Goal: Complete application form

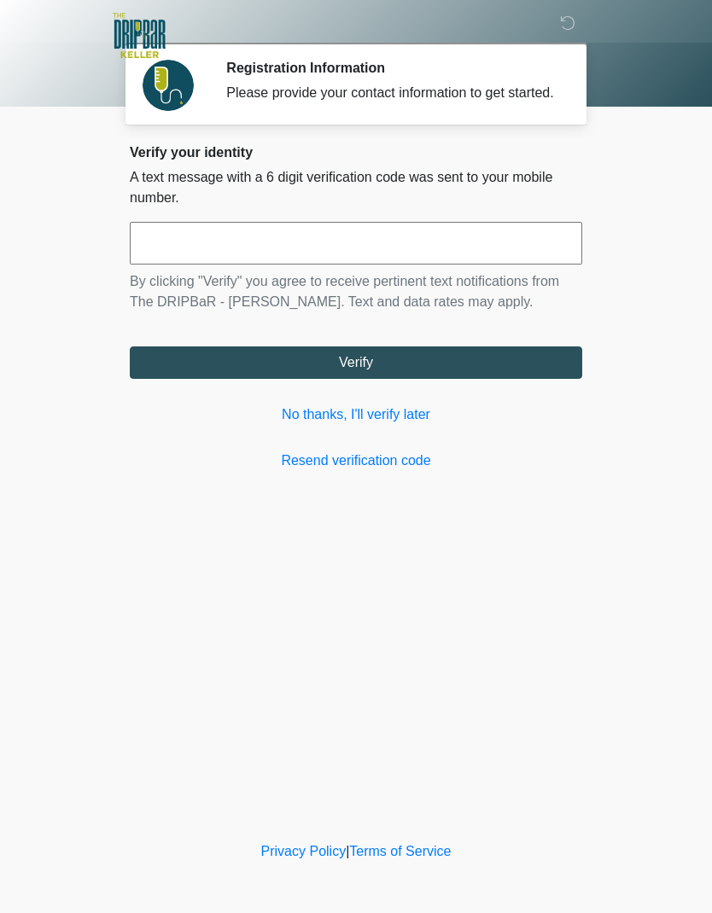
click at [362, 259] on input "text" at bounding box center [356, 243] width 452 height 43
type input "******"
click at [448, 378] on button "Verify" at bounding box center [356, 362] width 452 height 32
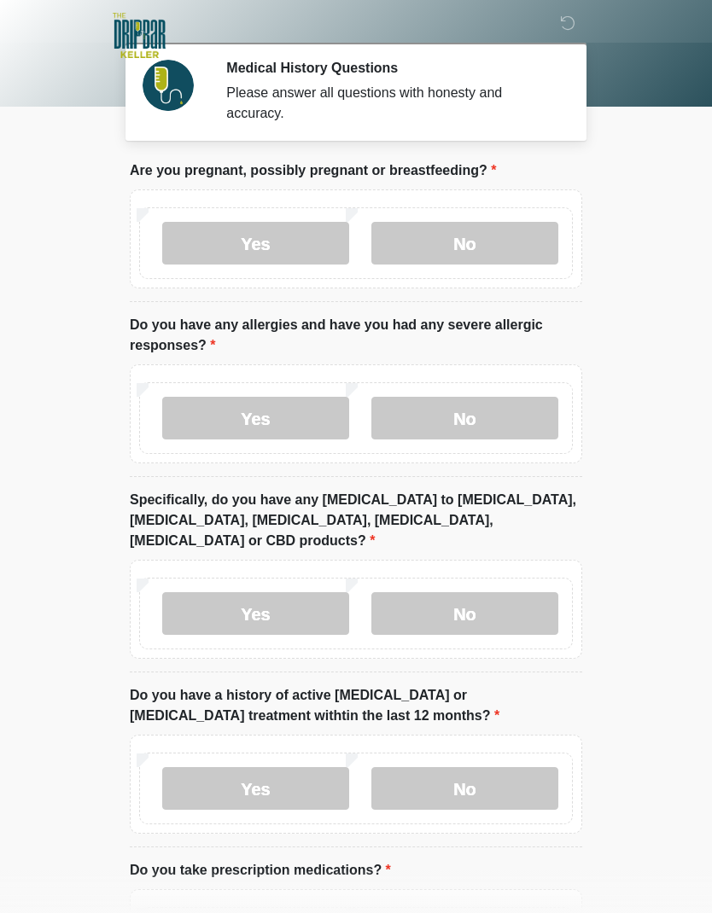
click at [484, 247] on label "No" at bounding box center [464, 243] width 187 height 43
click at [490, 418] on label "No" at bounding box center [464, 418] width 187 height 43
click at [488, 592] on label "No" at bounding box center [464, 613] width 187 height 43
click at [501, 767] on label "No" at bounding box center [464, 788] width 187 height 43
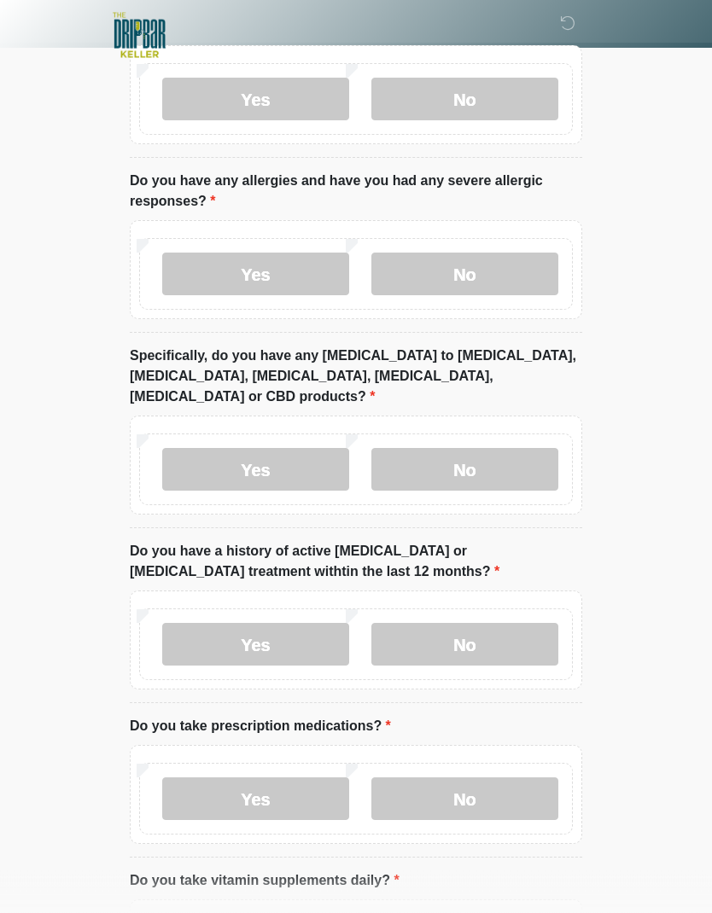
scroll to position [147, 0]
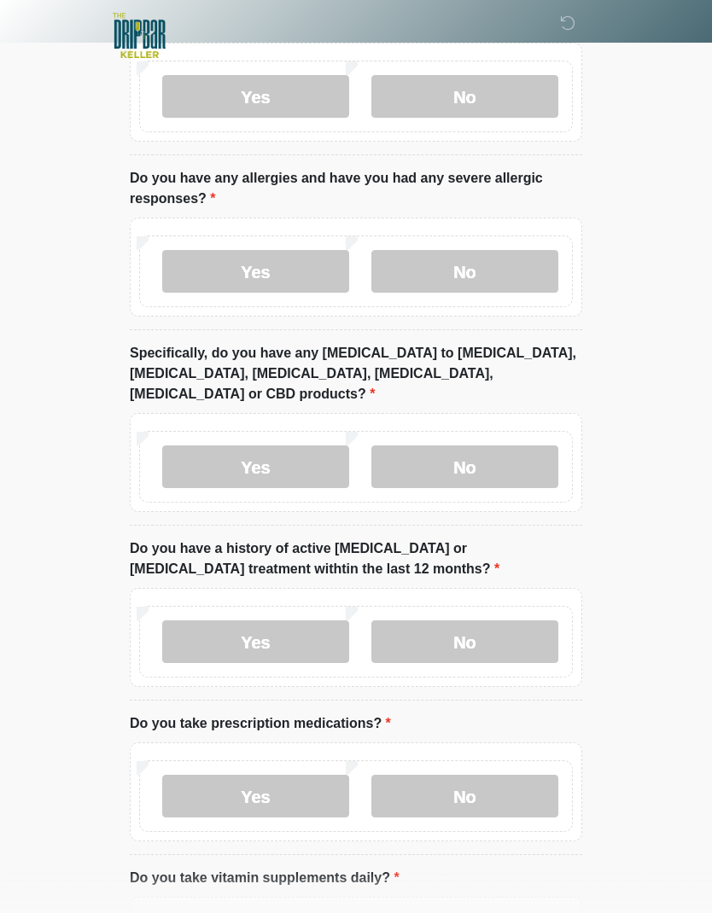
click at [296, 776] on label "Yes" at bounding box center [255, 796] width 187 height 43
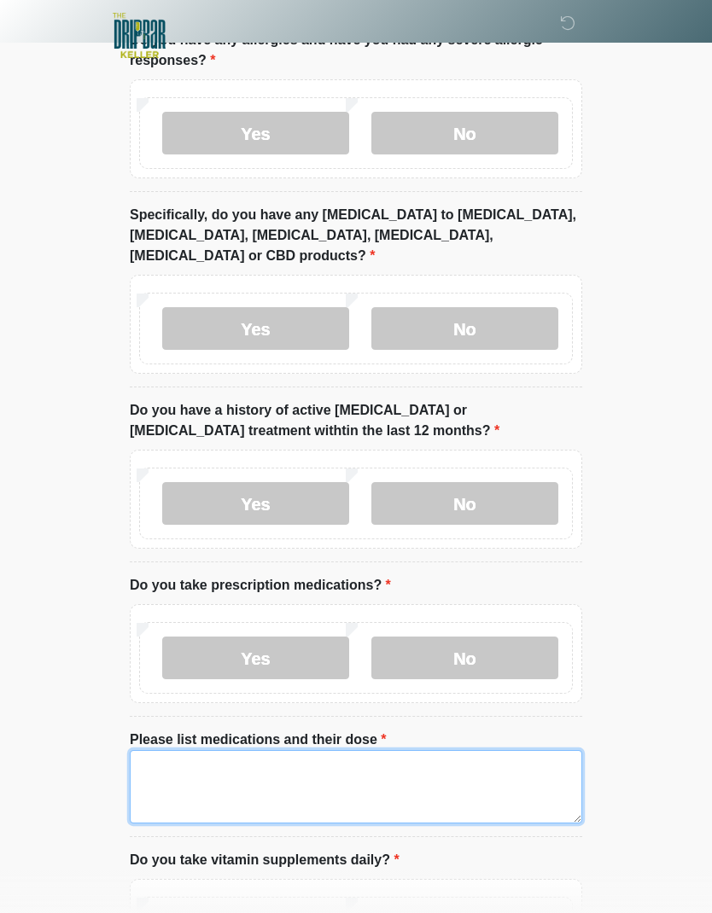
click at [404, 760] on textarea "Please list medications and their dose" at bounding box center [356, 786] width 452 height 73
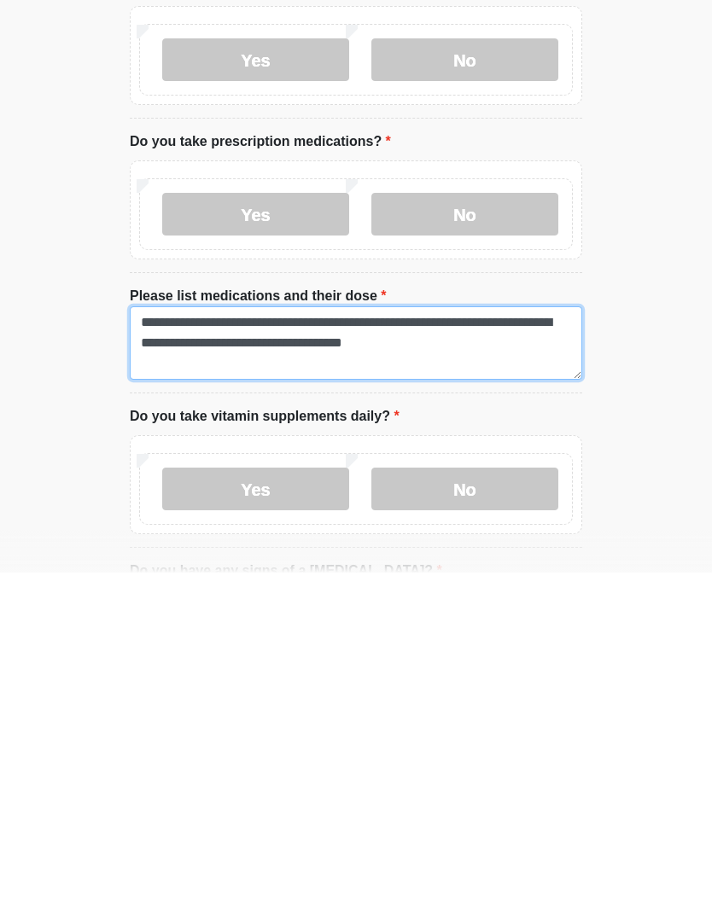
type textarea "**********"
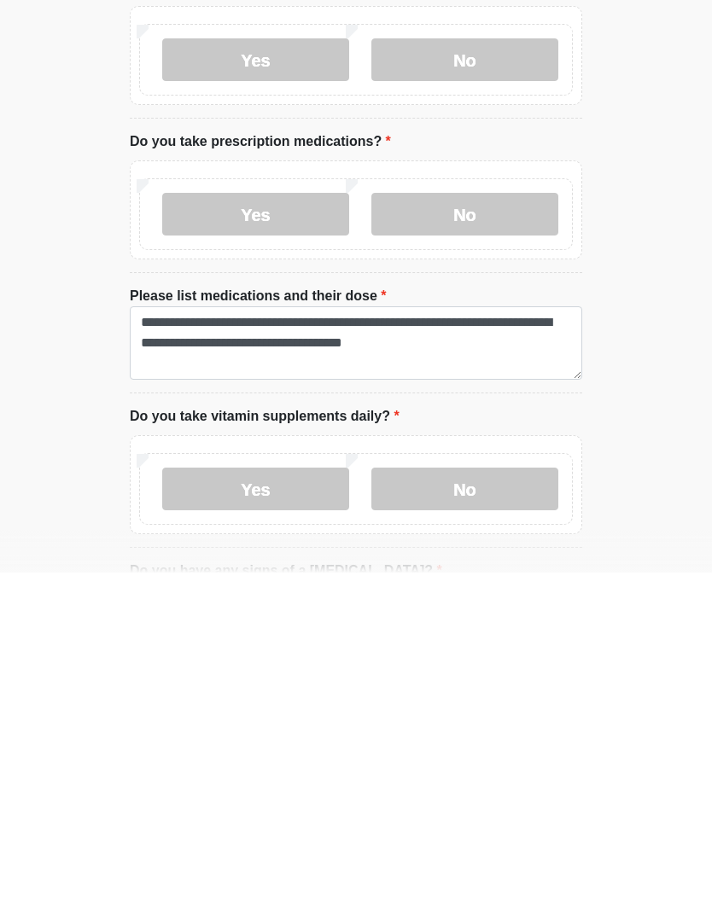
click at [459, 808] on label "No" at bounding box center [464, 829] width 187 height 43
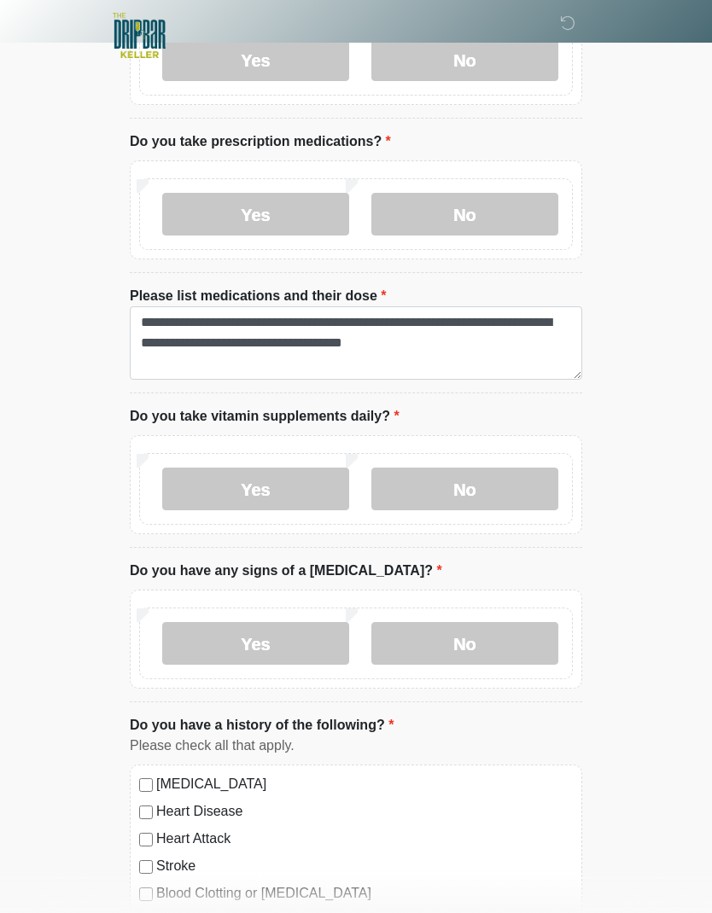
click at [480, 622] on label "No" at bounding box center [464, 643] width 187 height 43
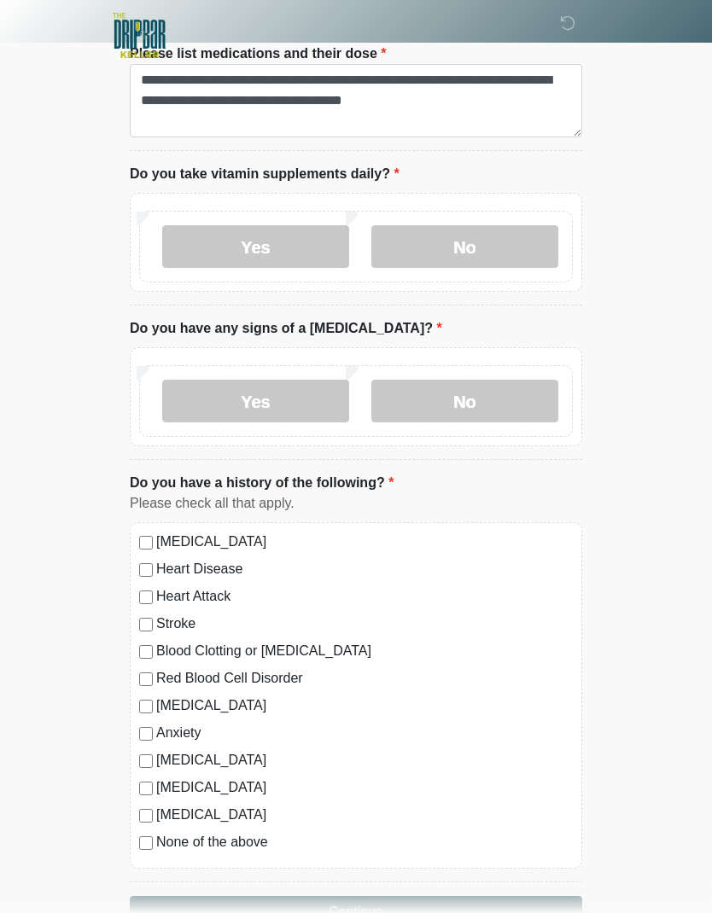
scroll to position [986, 0]
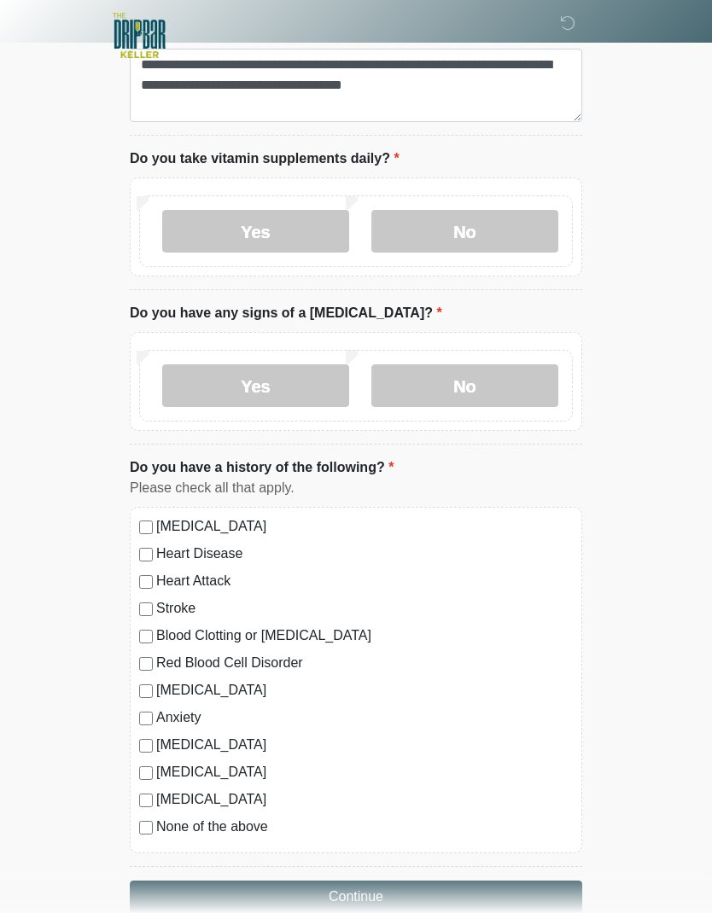
click at [389, 881] on button "Continue" at bounding box center [356, 897] width 452 height 32
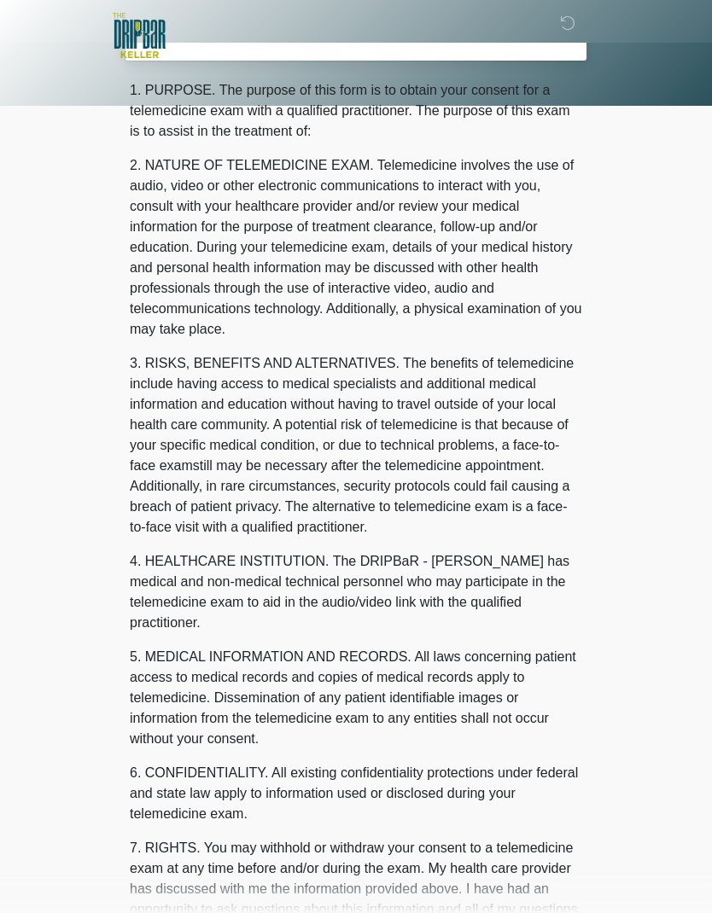
scroll to position [0, 0]
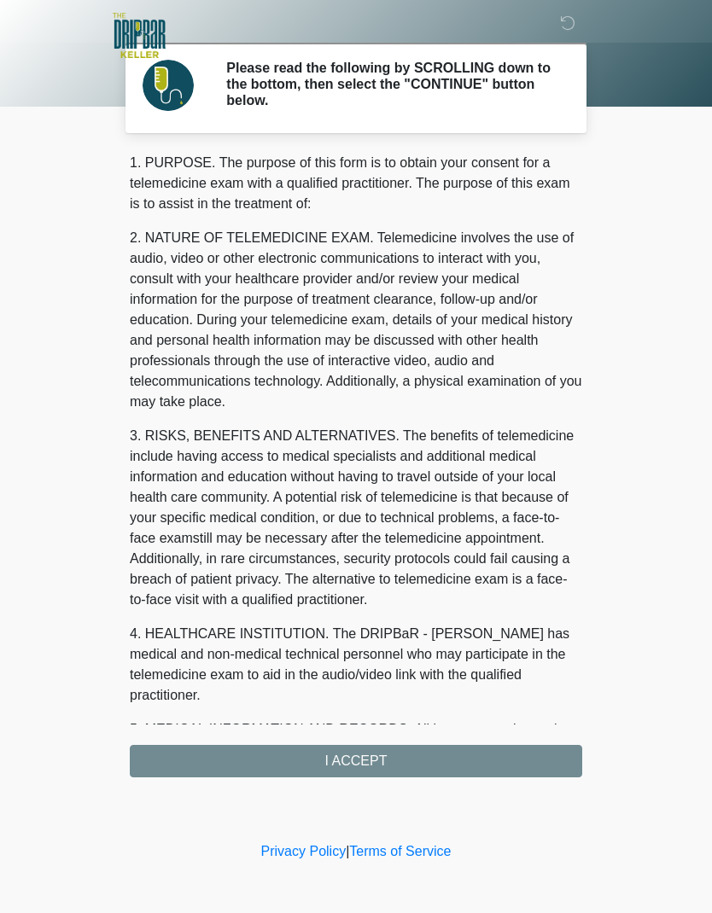
click at [428, 753] on div "1. PURPOSE. The purpose of this form is to obtain your consent for a telemedici…" at bounding box center [356, 465] width 452 height 625
click at [413, 762] on div "1. PURPOSE. The purpose of this form is to obtain your consent for a telemedici…" at bounding box center [356, 465] width 452 height 625
click at [369, 759] on div "1. PURPOSE. The purpose of this form is to obtain your consent for a telemedici…" at bounding box center [356, 465] width 452 height 625
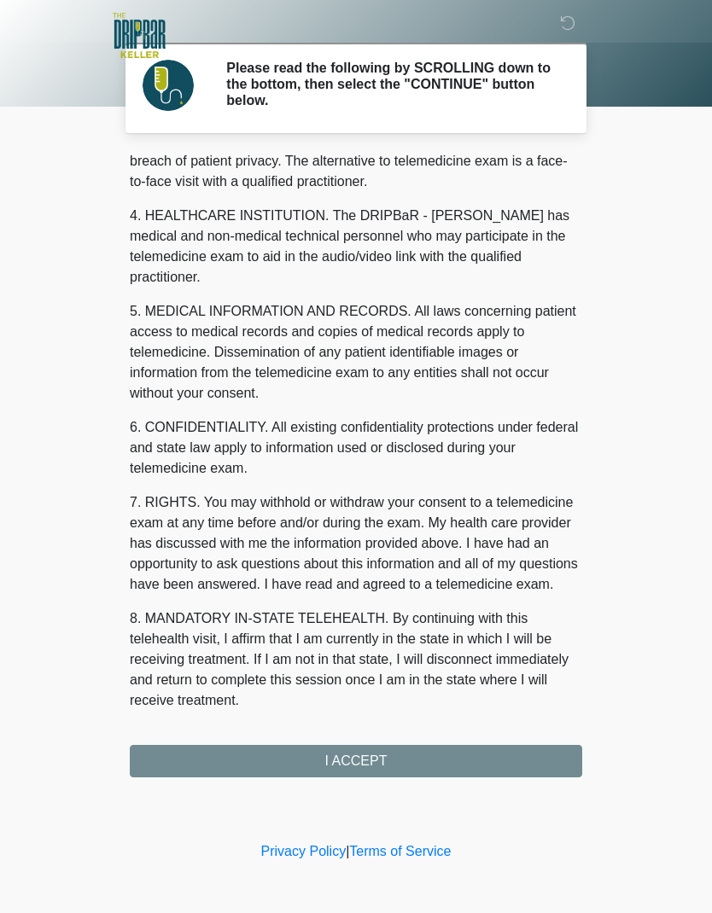
click at [351, 762] on div "1. PURPOSE. The purpose of this form is to obtain your consent for a telemedici…" at bounding box center [356, 465] width 452 height 625
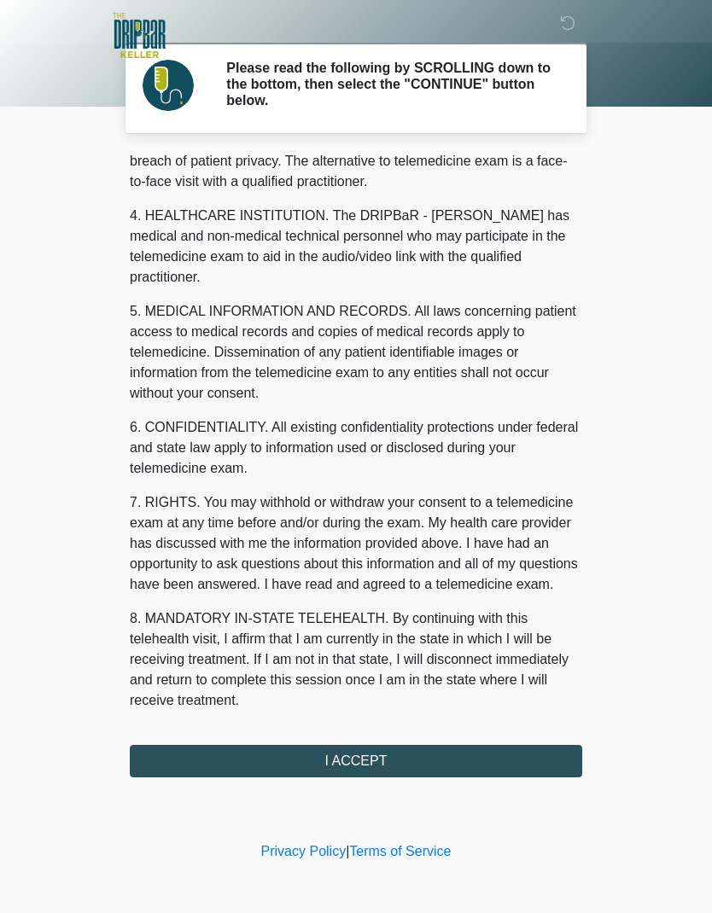
scroll to position [418, 0]
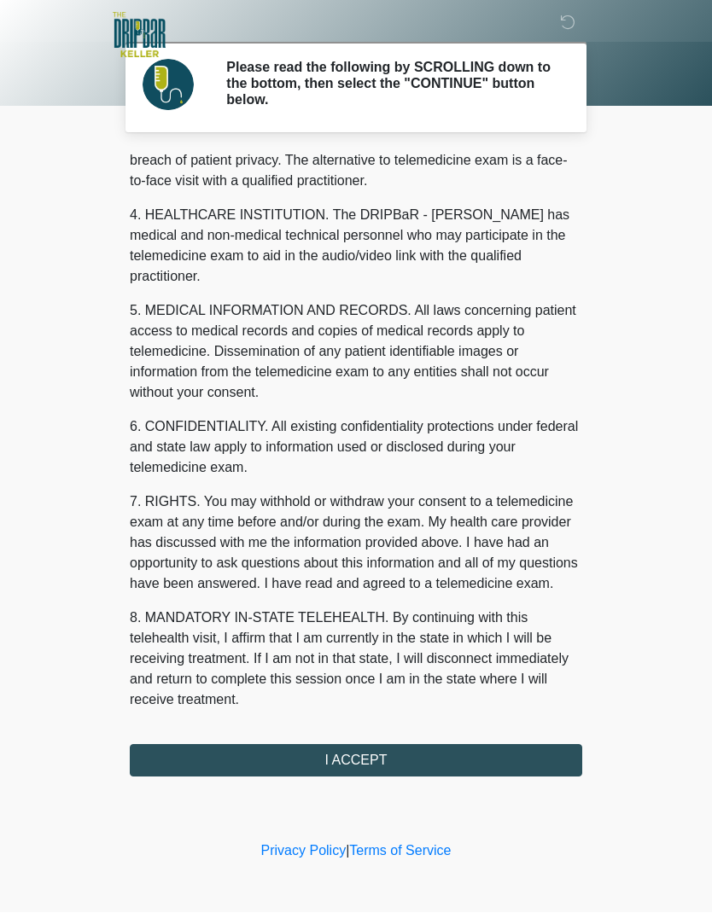
click at [365, 759] on button "I ACCEPT" at bounding box center [356, 761] width 452 height 32
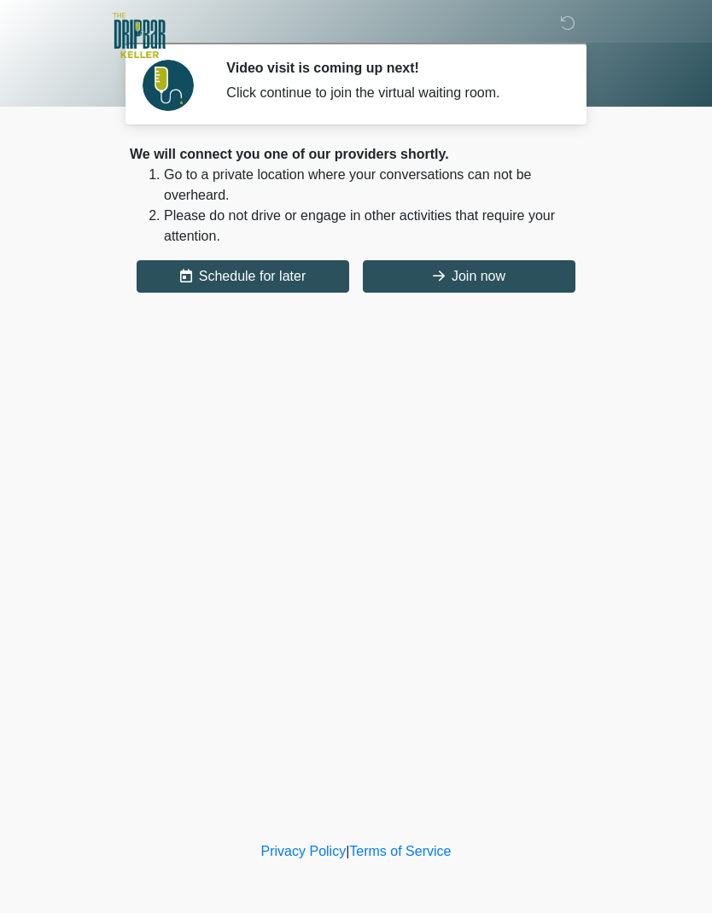
click at [494, 277] on button "Join now" at bounding box center [469, 276] width 212 height 32
